Goal: Task Accomplishment & Management: Manage account settings

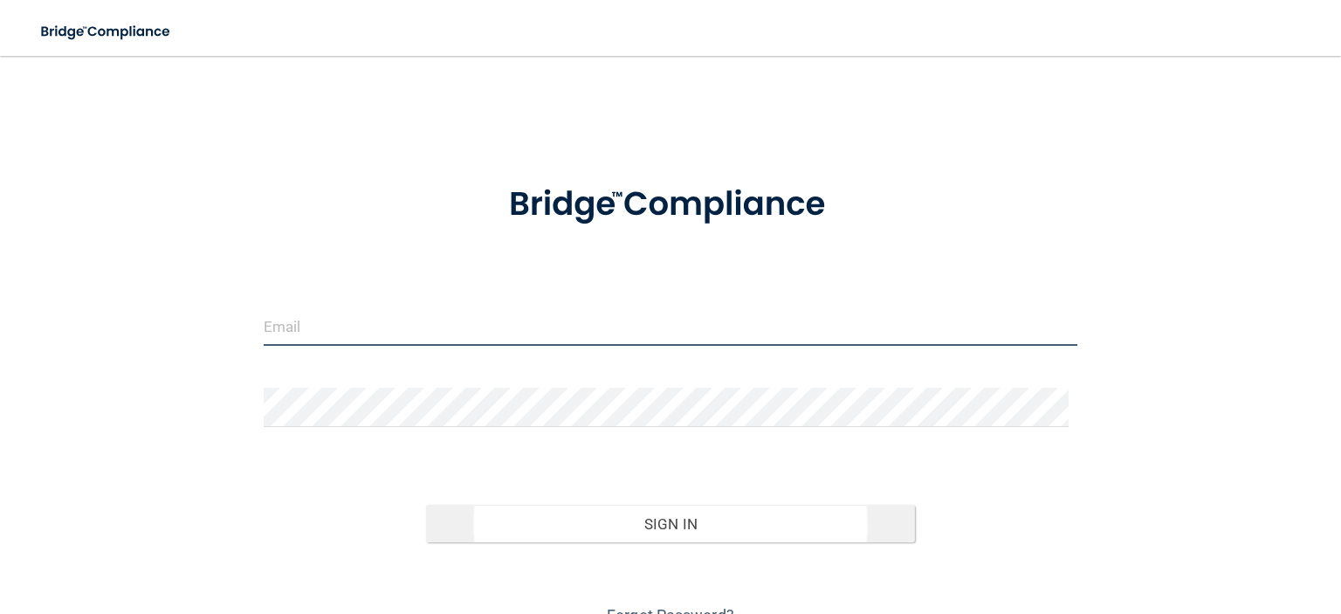
type input "[EMAIL_ADDRESS][DOMAIN_NAME]"
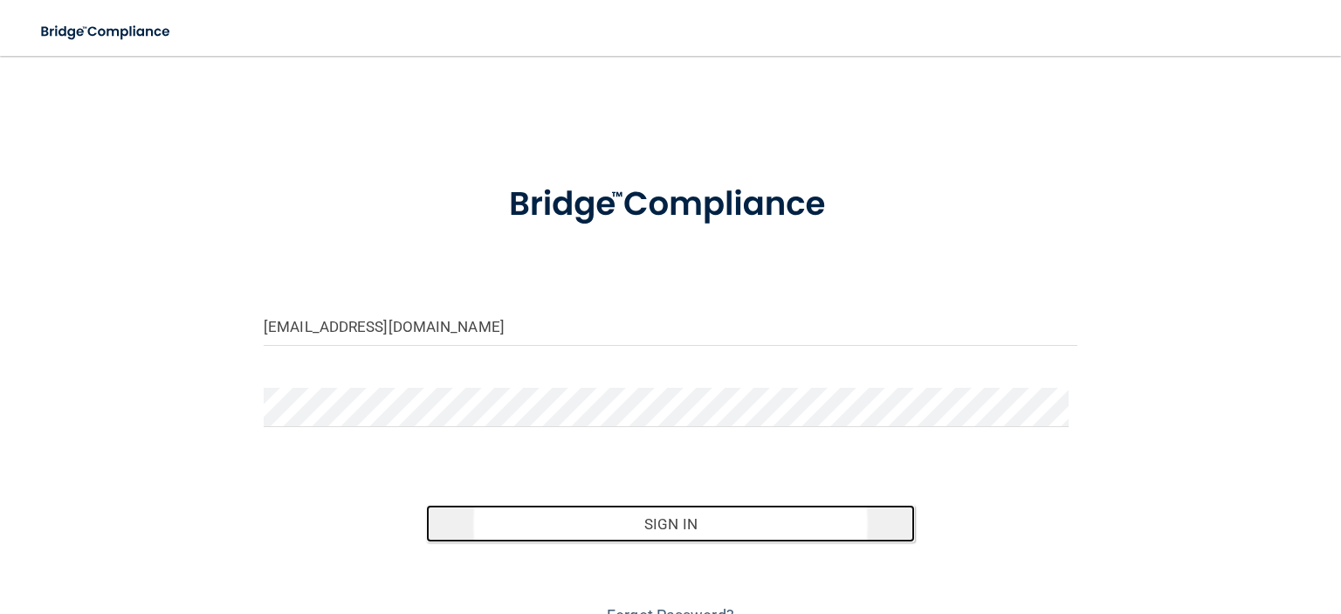
click at [650, 520] on button "Sign In" at bounding box center [670, 524] width 488 height 38
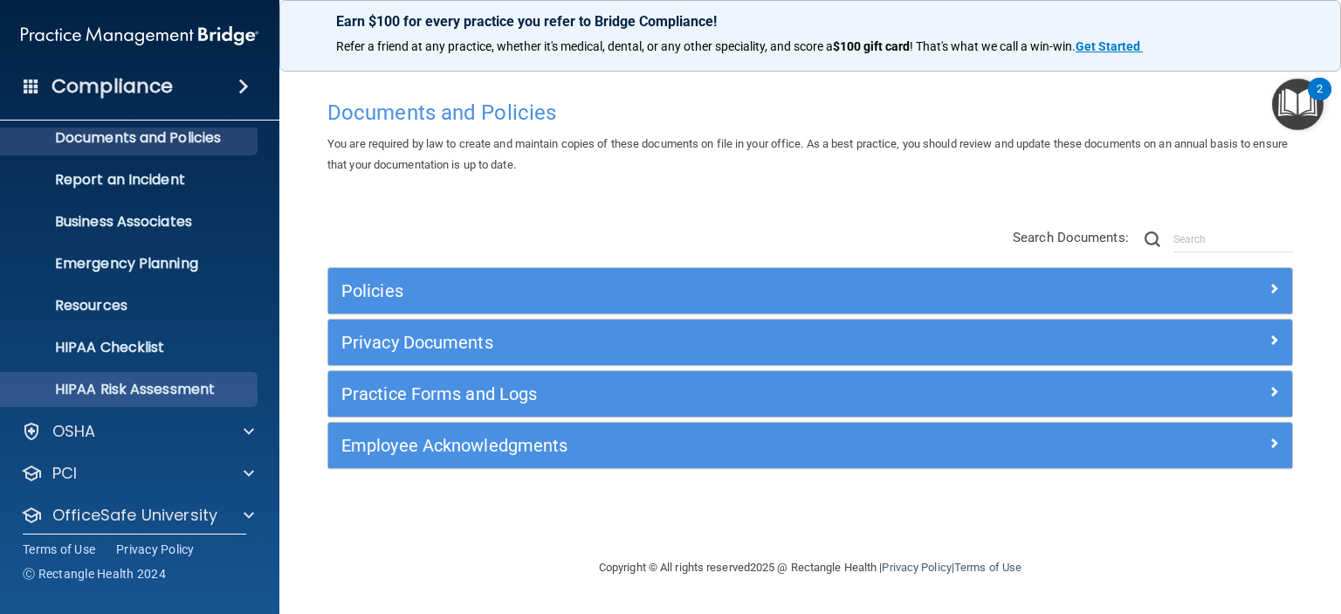
scroll to position [110, 0]
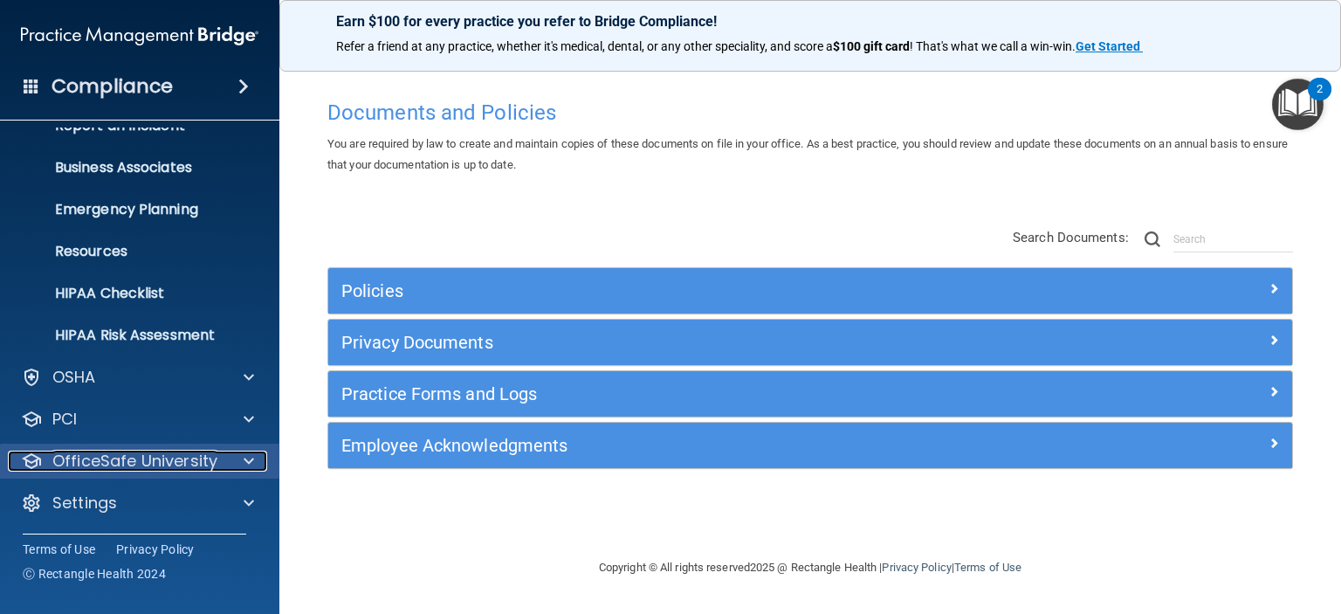
click at [251, 456] on span at bounding box center [249, 461] width 10 height 21
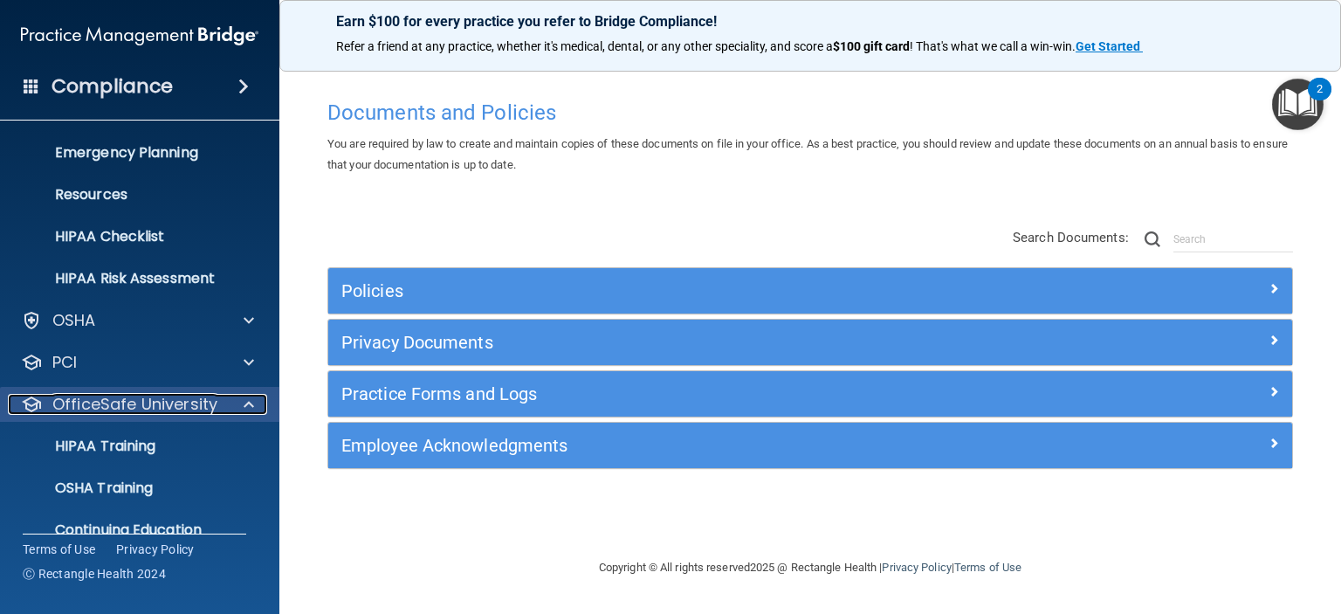
scroll to position [236, 0]
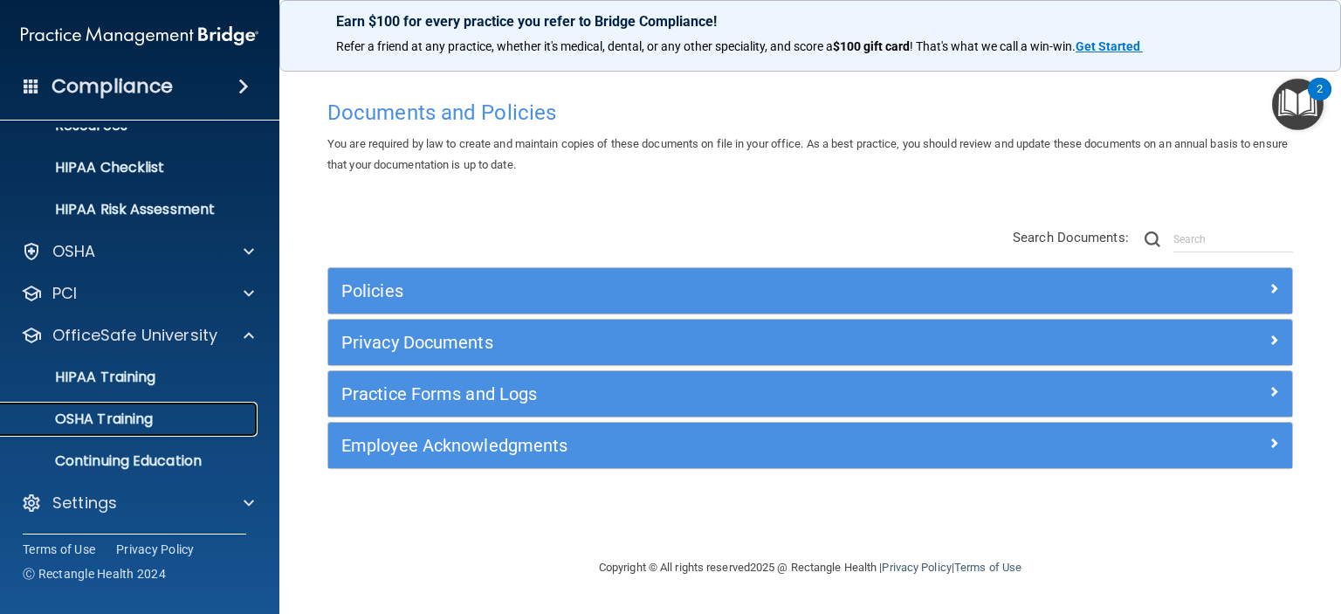
click at [182, 419] on div "OSHA Training" at bounding box center [130, 418] width 238 height 17
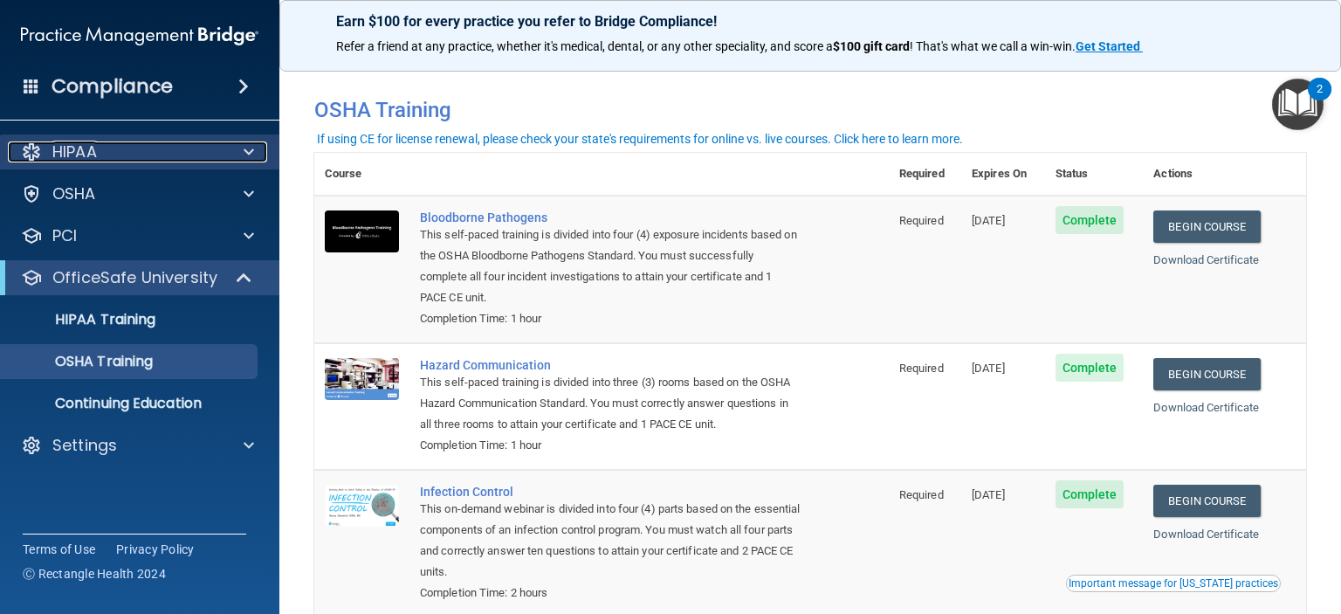
click at [238, 157] on div at bounding box center [246, 151] width 44 height 21
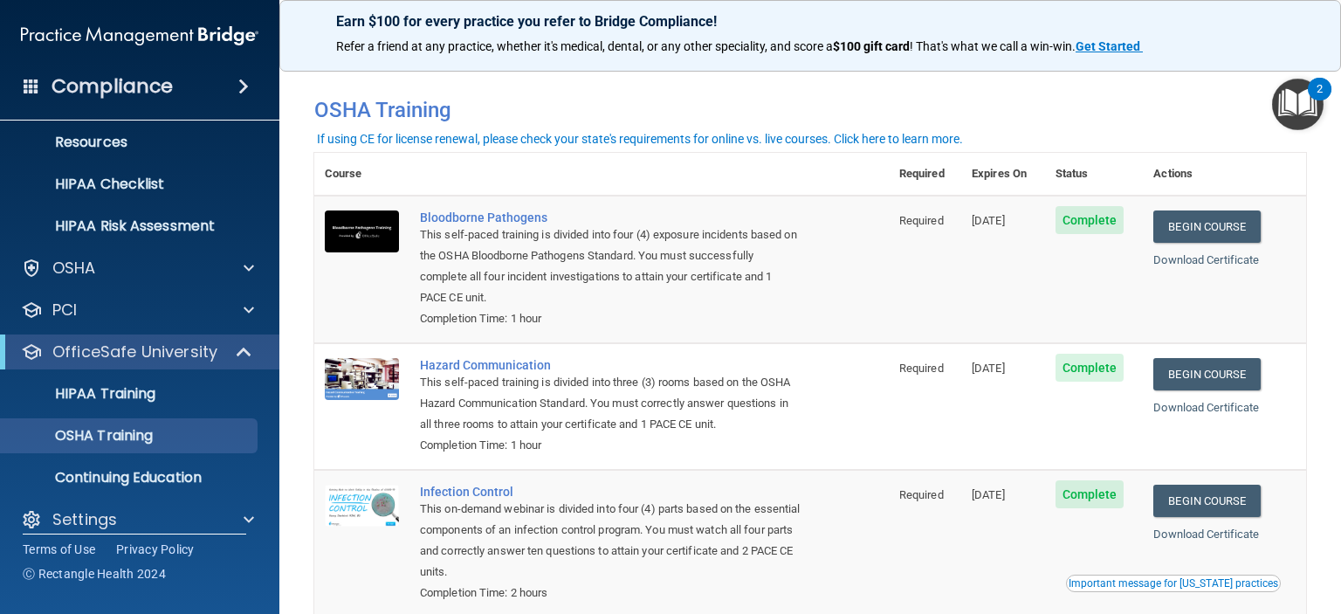
scroll to position [236, 0]
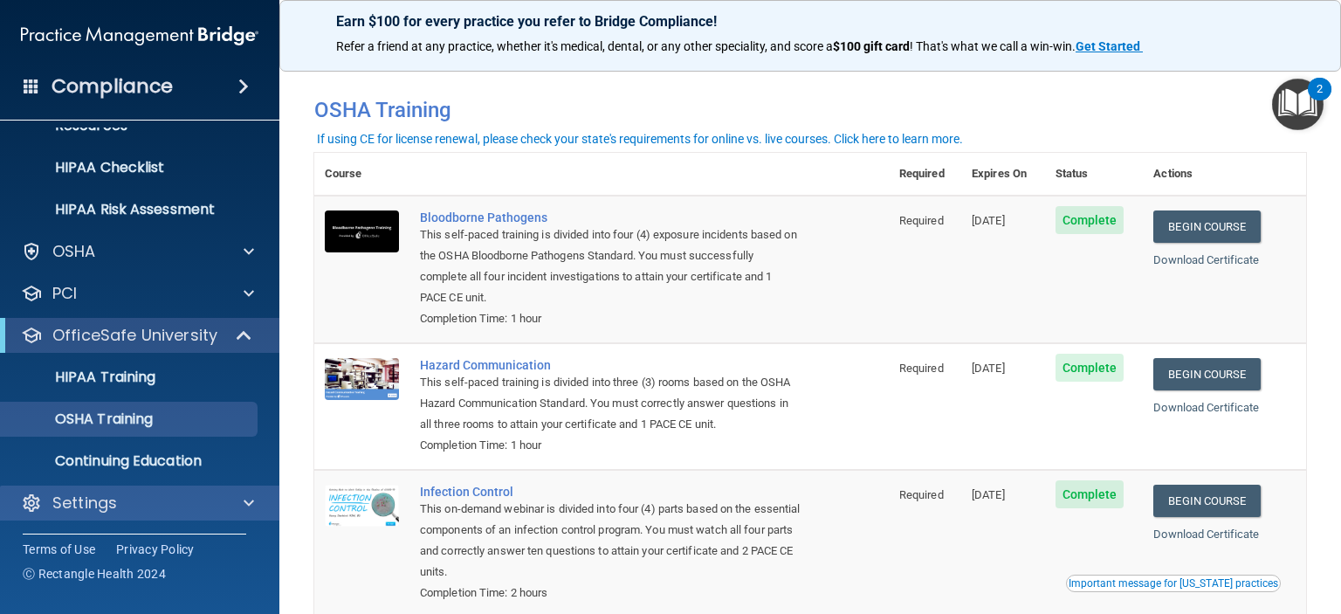
click at [164, 513] on div "Settings" at bounding box center [140, 503] width 280 height 35
click at [250, 500] on span at bounding box center [249, 502] width 10 height 21
click at [106, 502] on p "Settings" at bounding box center [84, 502] width 65 height 21
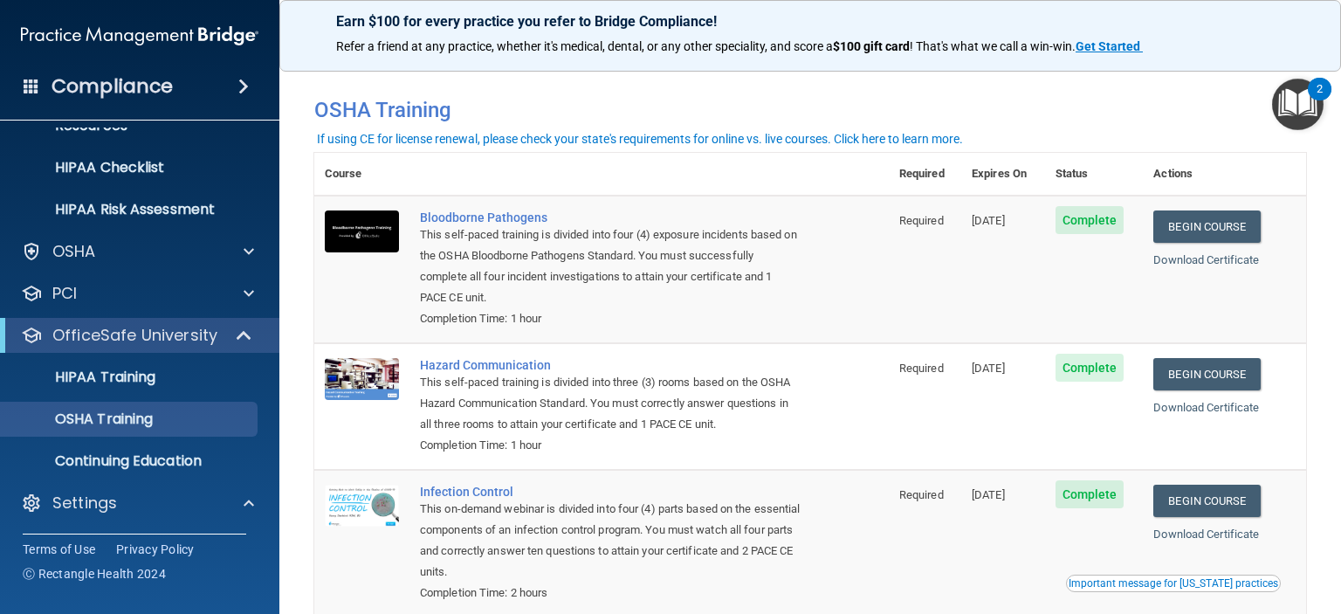
click at [65, 86] on h4 "Compliance" at bounding box center [112, 86] width 121 height 24
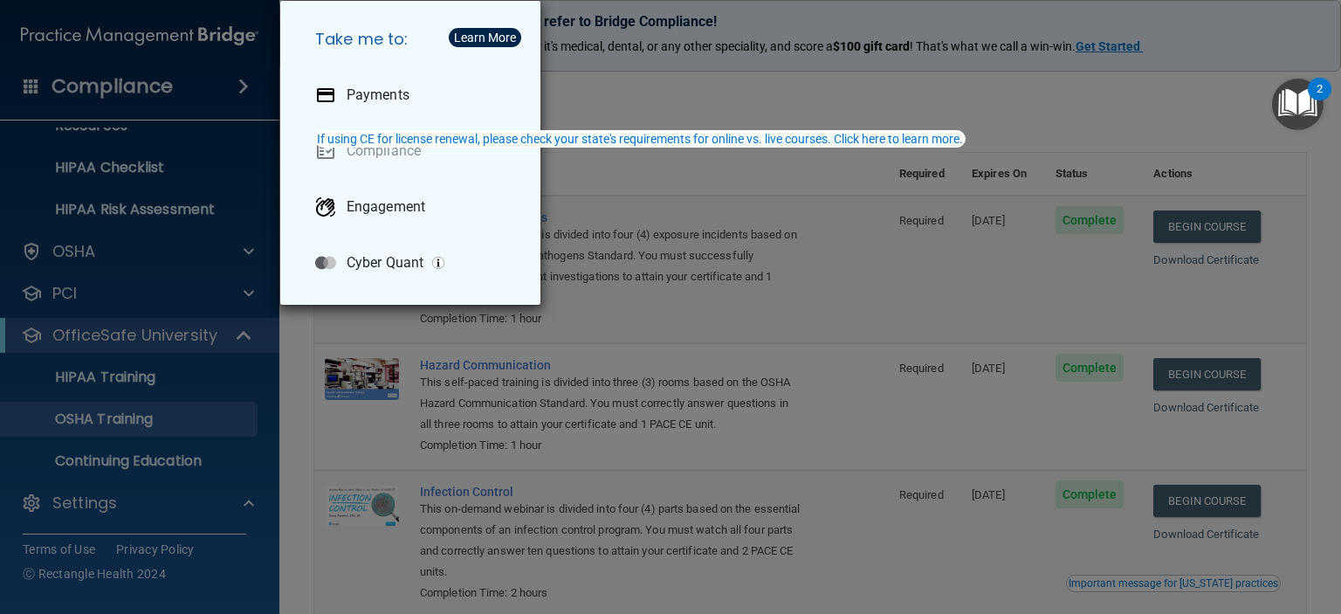
click at [143, 222] on div "Take me to: Payments Compliance Engagement Cyber Quant" at bounding box center [670, 307] width 1341 height 614
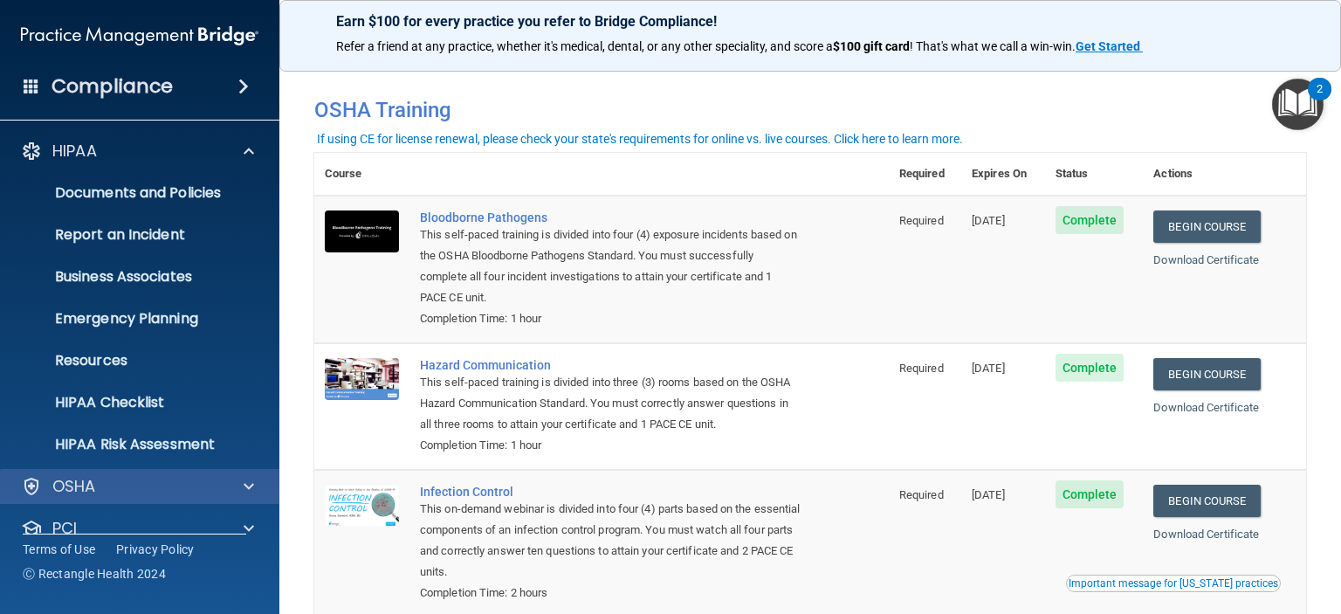
scroll to position [0, 0]
click at [246, 87] on span at bounding box center [243, 86] width 10 height 21
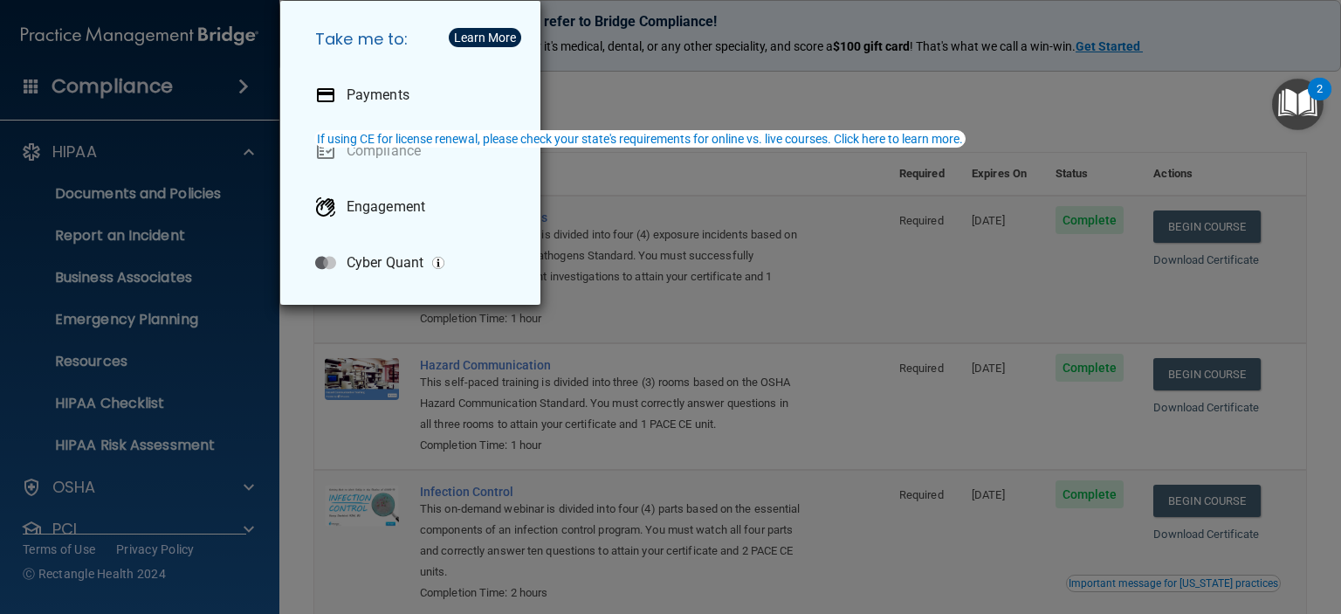
click at [232, 424] on div "Take me to: Payments Compliance Engagement Cyber Quant" at bounding box center [670, 307] width 1341 height 614
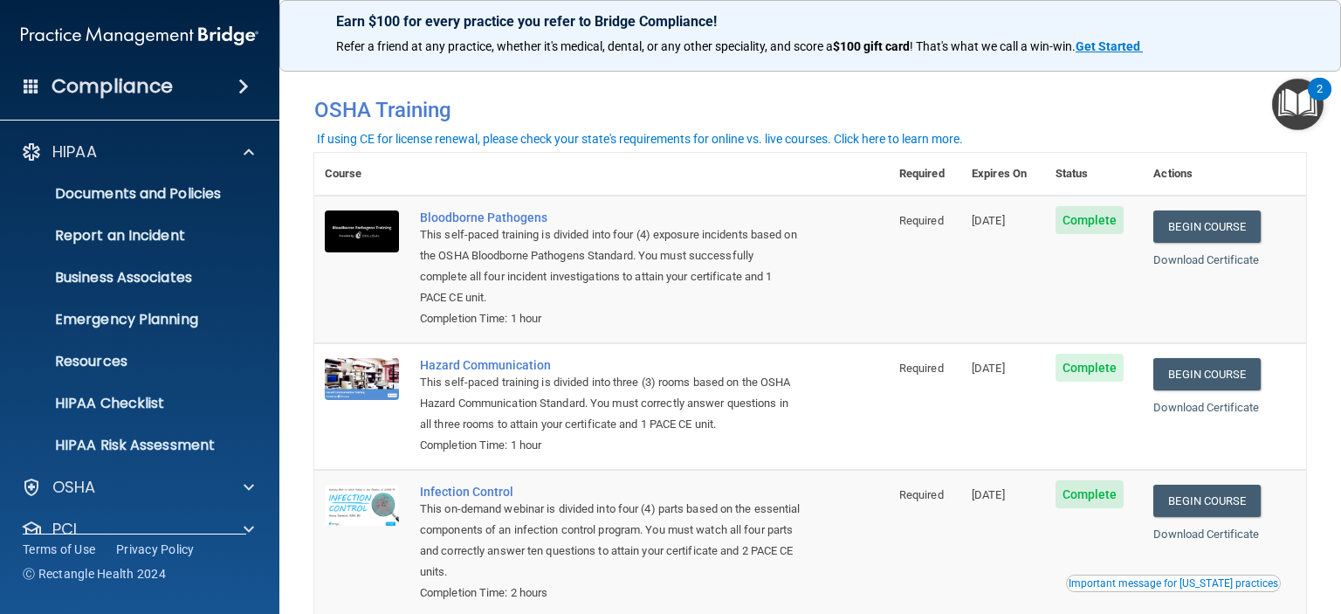
click at [248, 474] on div "OSHA" at bounding box center [140, 487] width 280 height 35
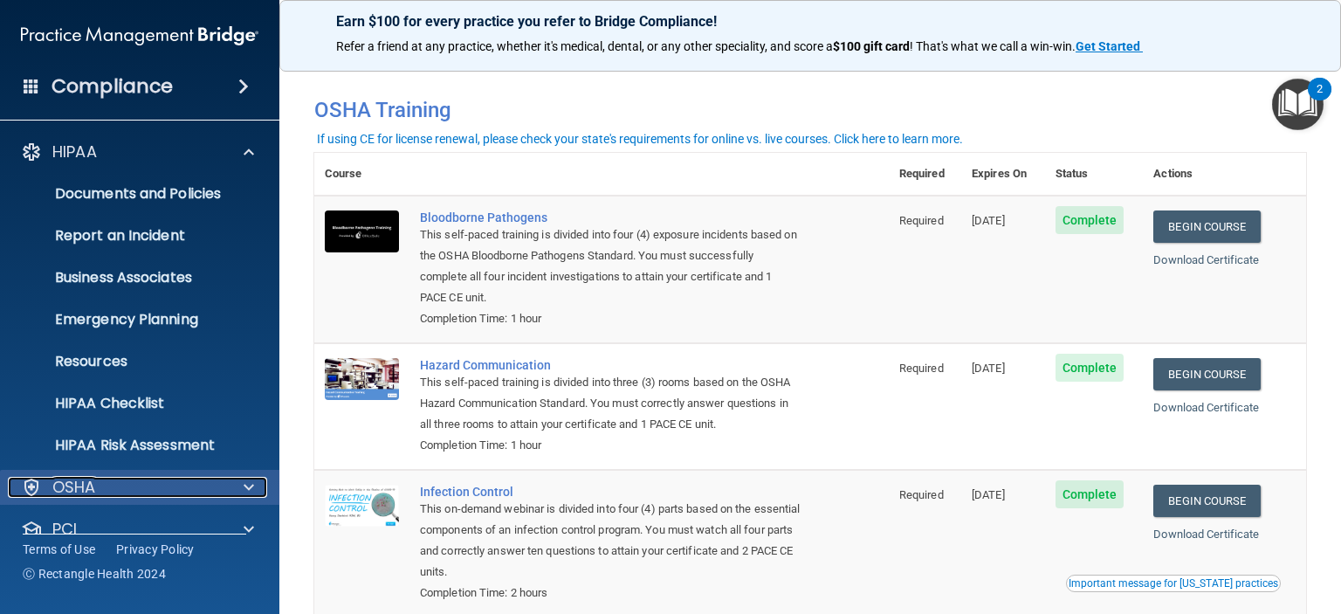
click at [244, 487] on span at bounding box center [249, 487] width 10 height 21
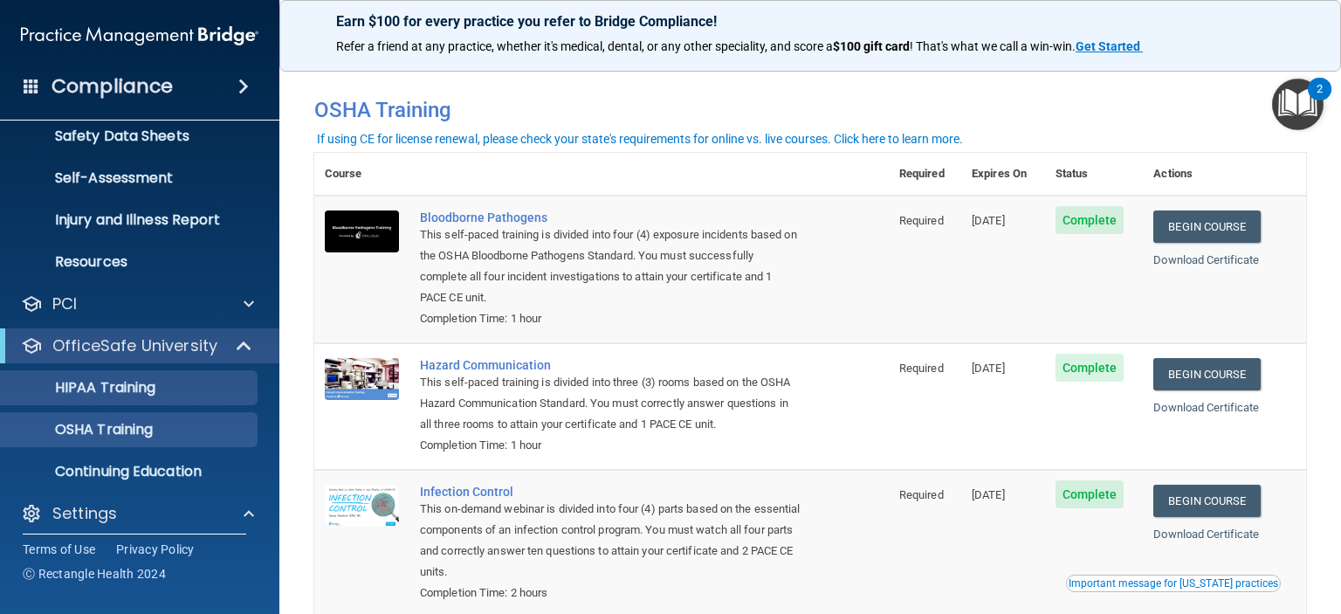
scroll to position [437, 0]
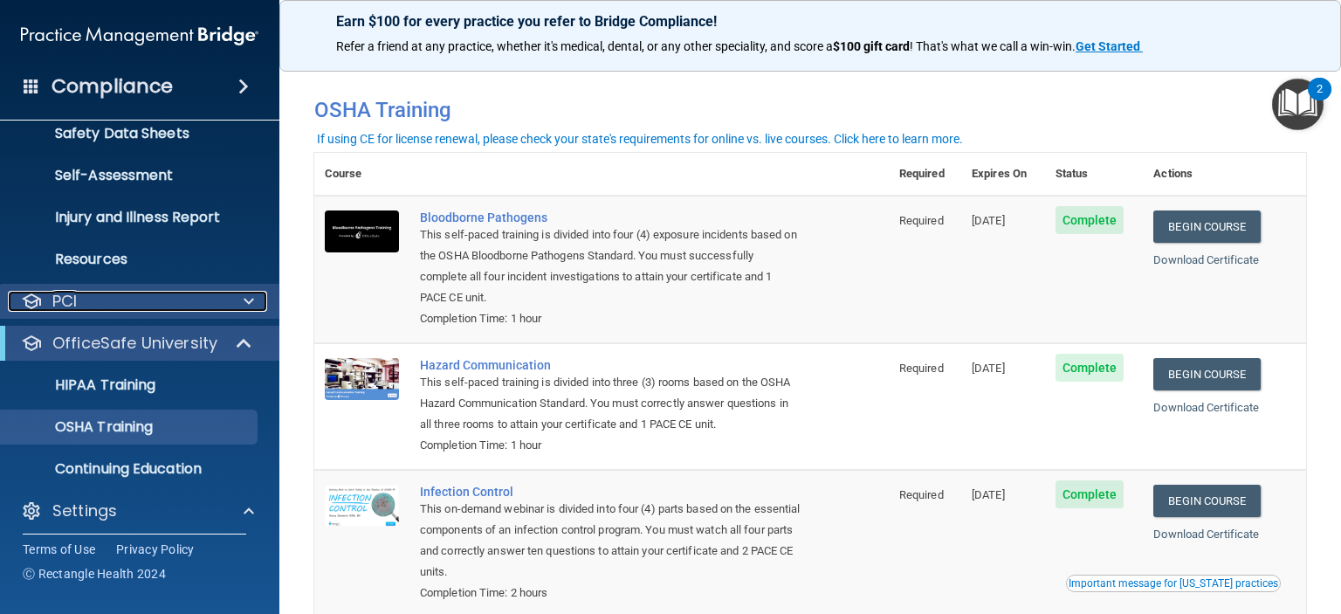
click at [247, 300] on span at bounding box center [249, 301] width 10 height 21
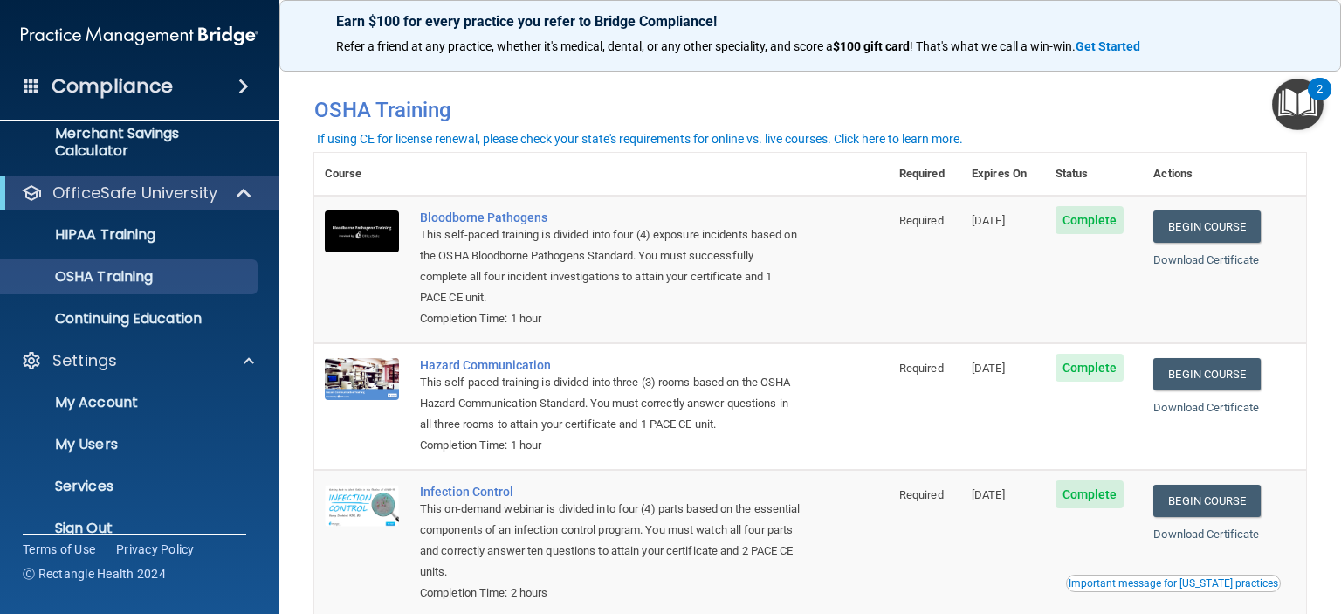
scroll to position [714, 0]
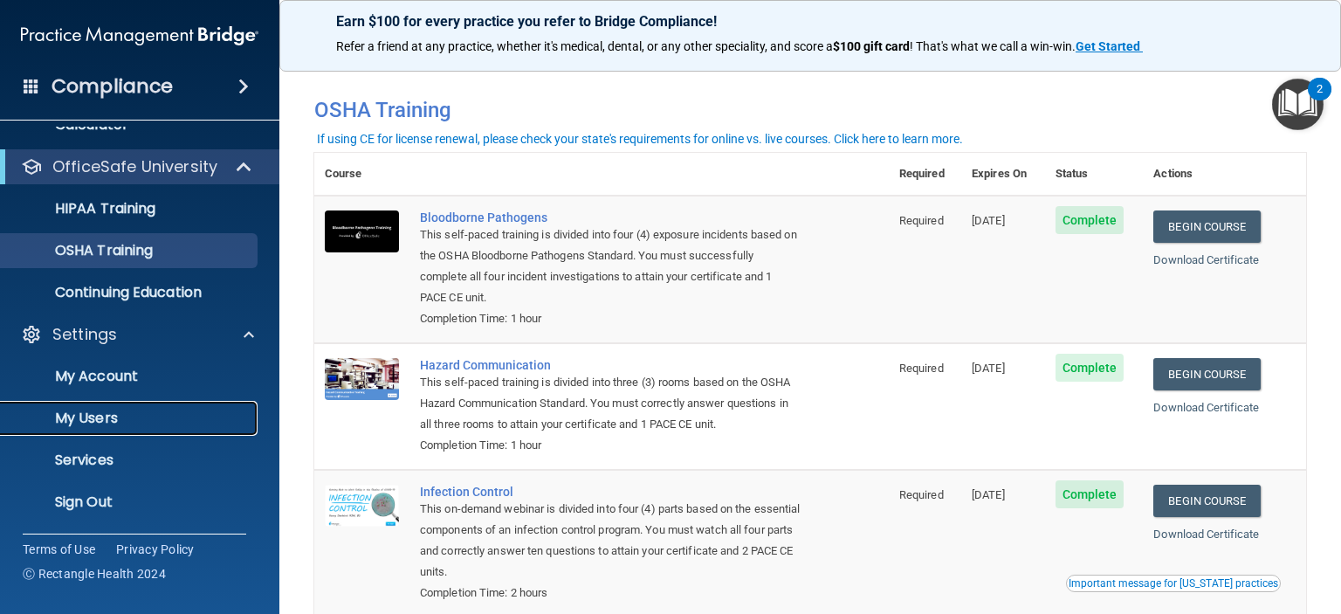
click at [122, 417] on p "My Users" at bounding box center [130, 418] width 238 height 17
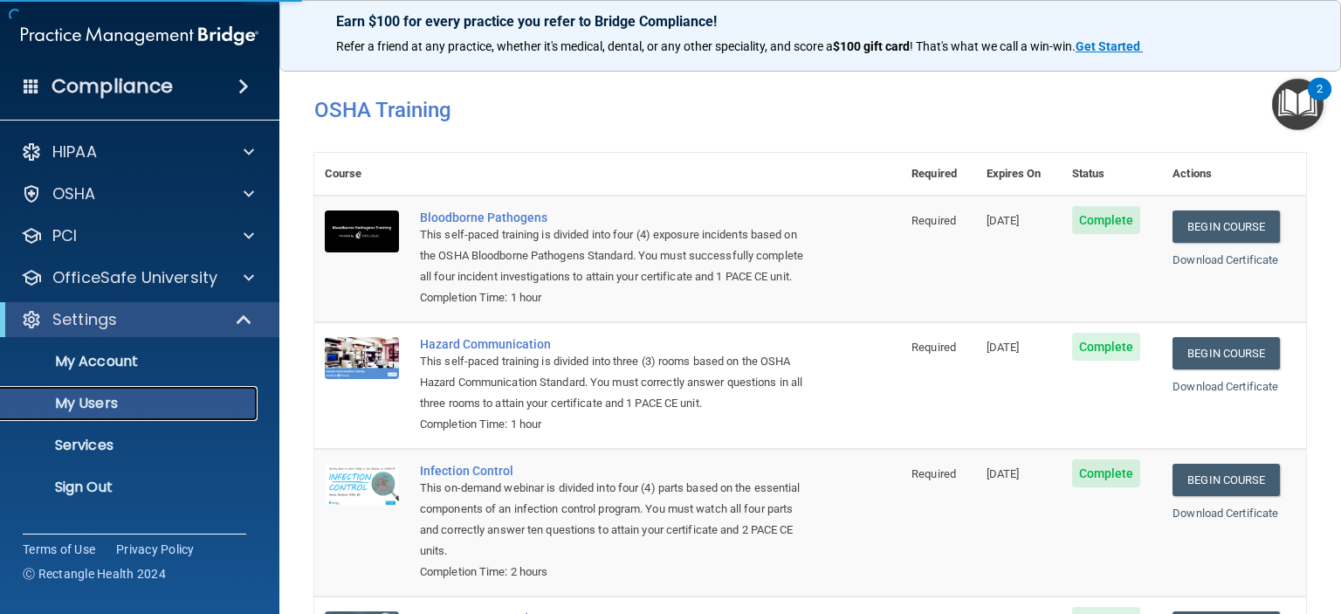
select select "20"
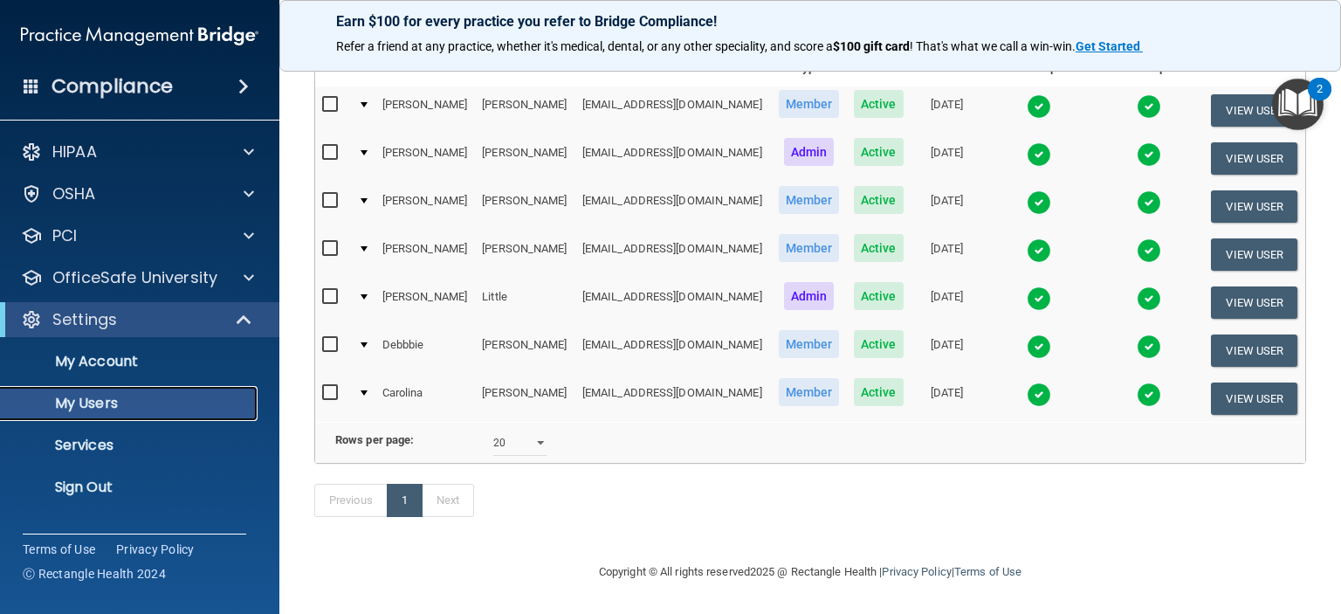
scroll to position [224, 0]
click at [332, 242] on input "checkbox" at bounding box center [332, 249] width 20 height 14
checkbox input "true"
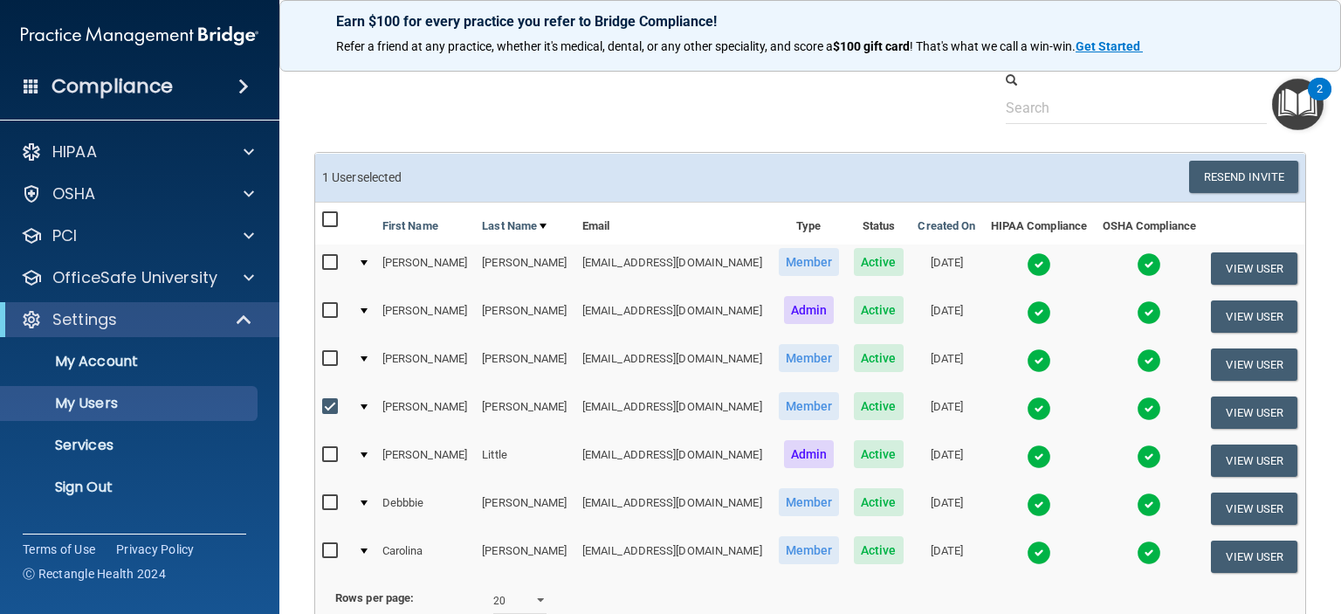
scroll to position [175, 0]
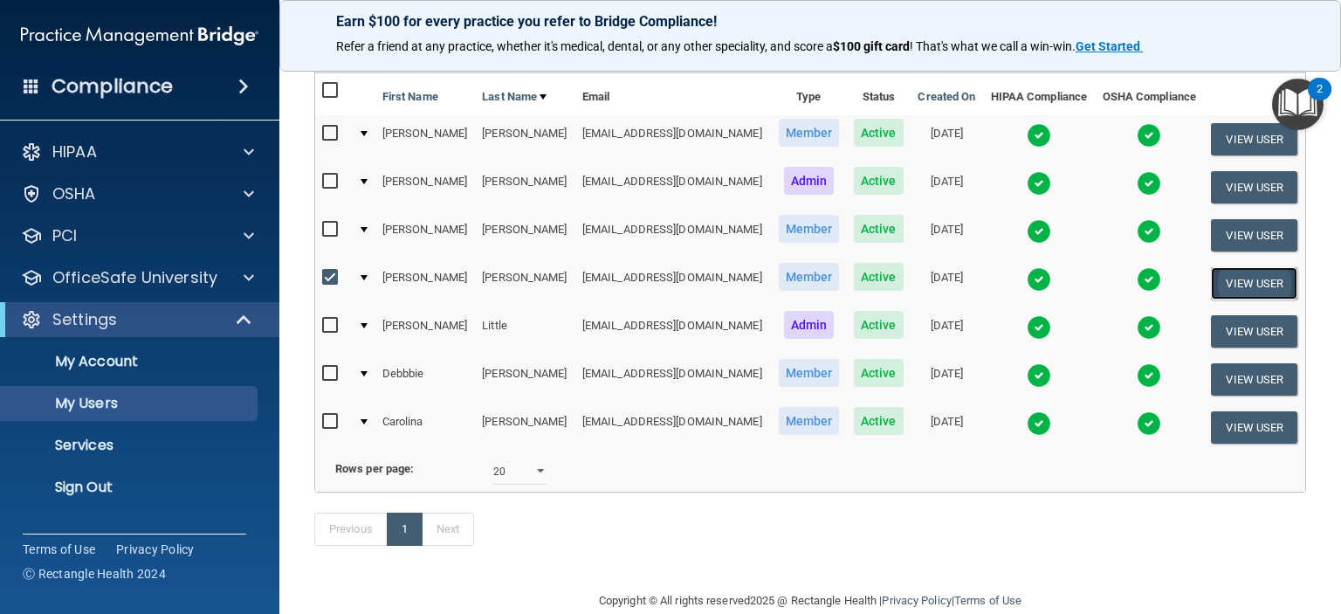
click at [1226, 272] on button "View User" at bounding box center [1254, 283] width 86 height 32
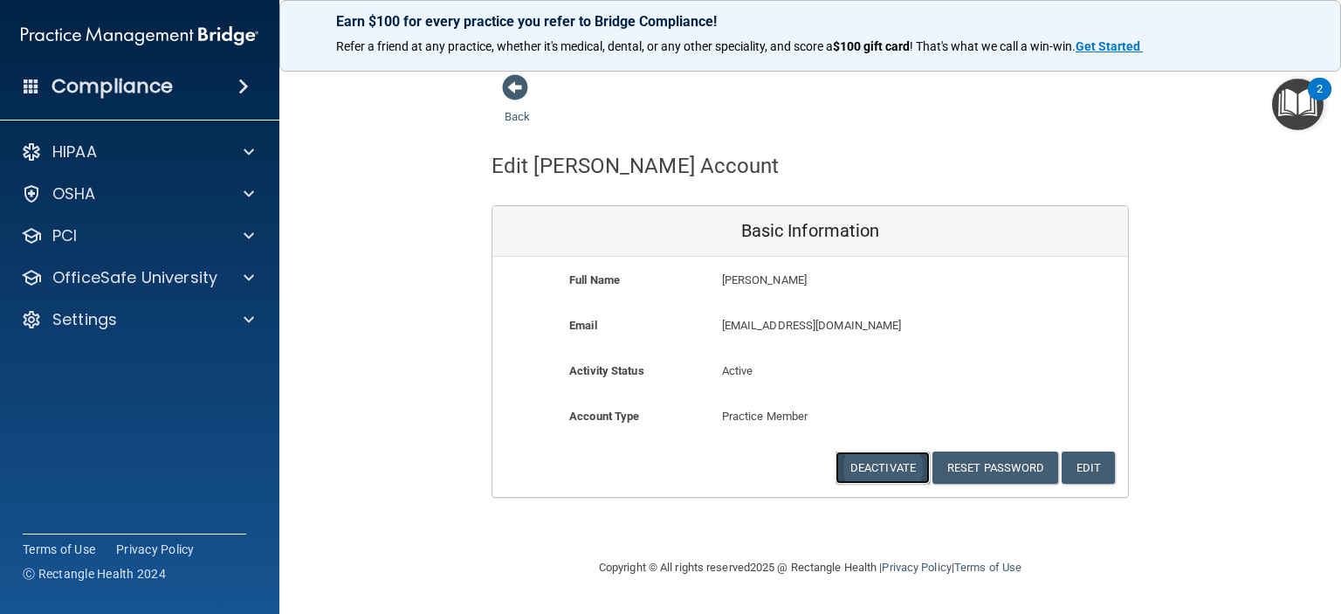
click at [870, 465] on button "Deactivate" at bounding box center [883, 467] width 94 height 32
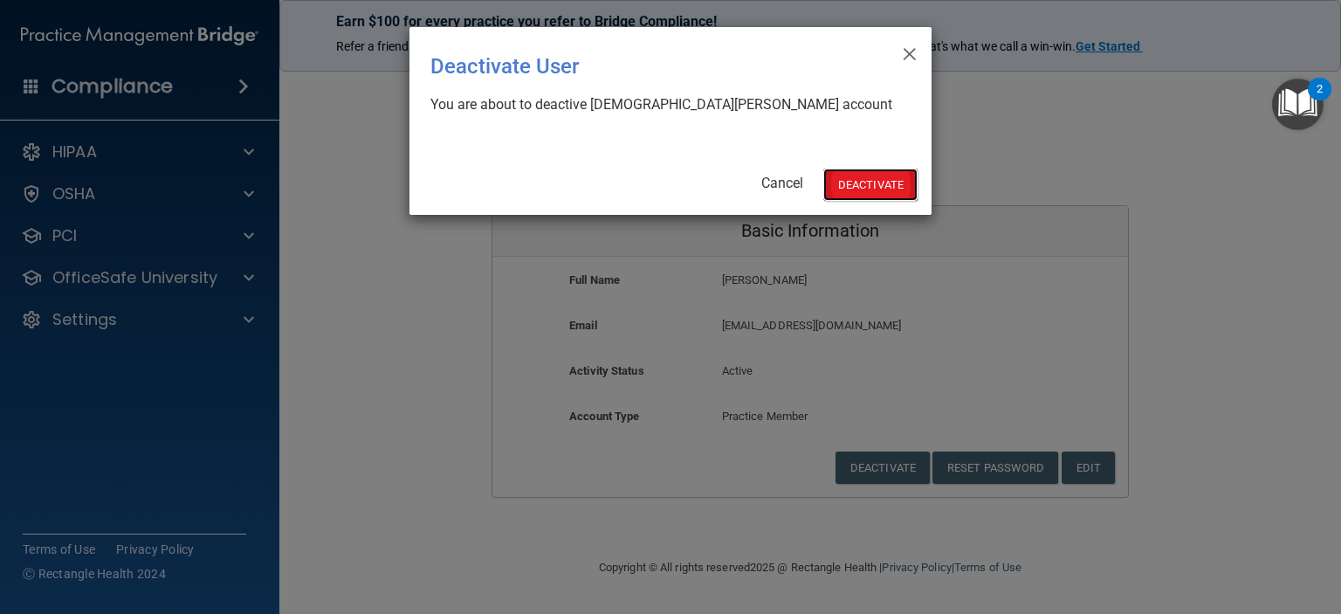
click at [878, 186] on button "Deactivate" at bounding box center [870, 185] width 94 height 32
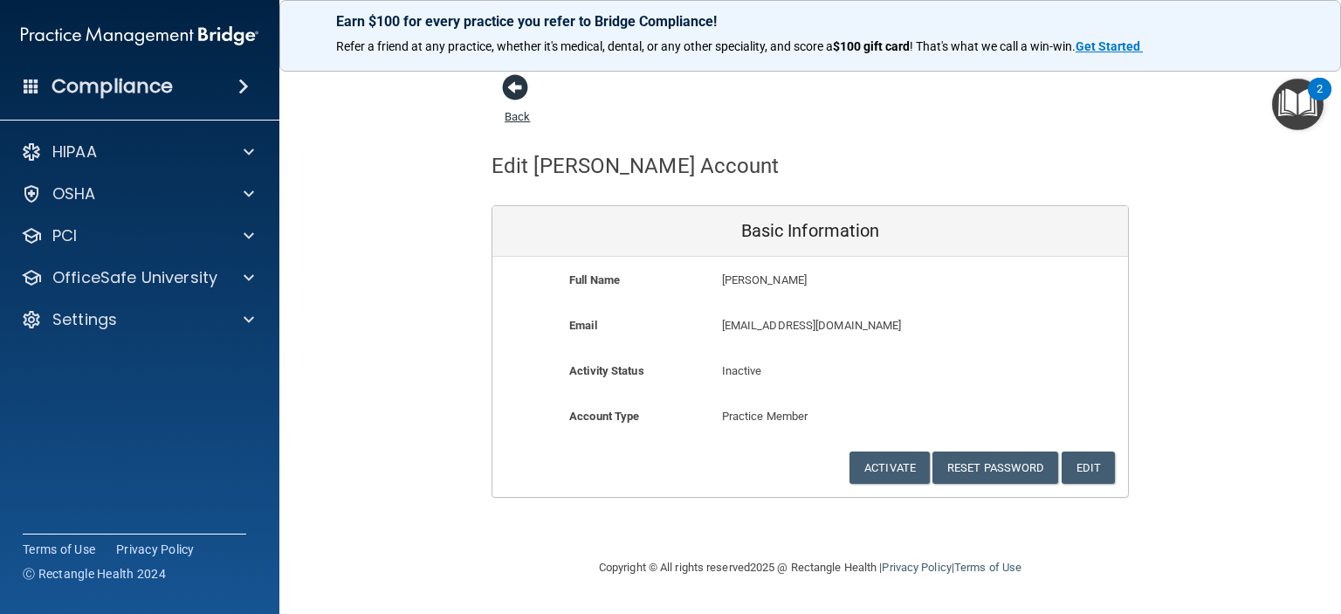
click at [516, 89] on span at bounding box center [515, 87] width 26 height 26
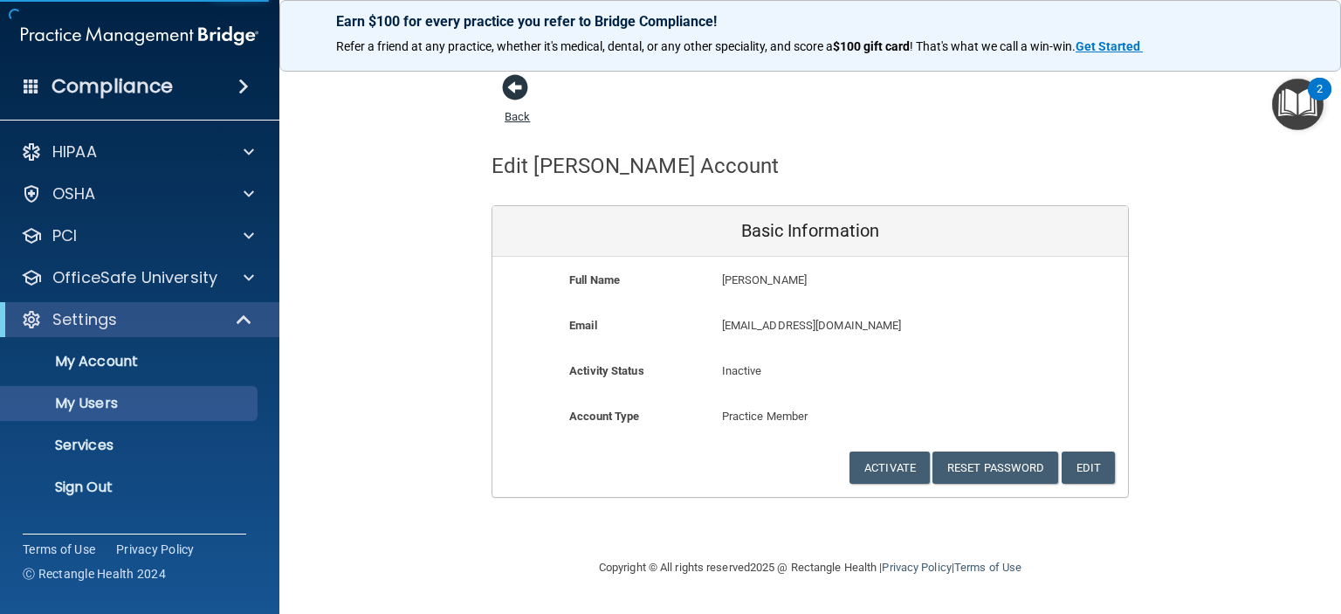
select select "20"
